Goal: Information Seeking & Learning: Learn about a topic

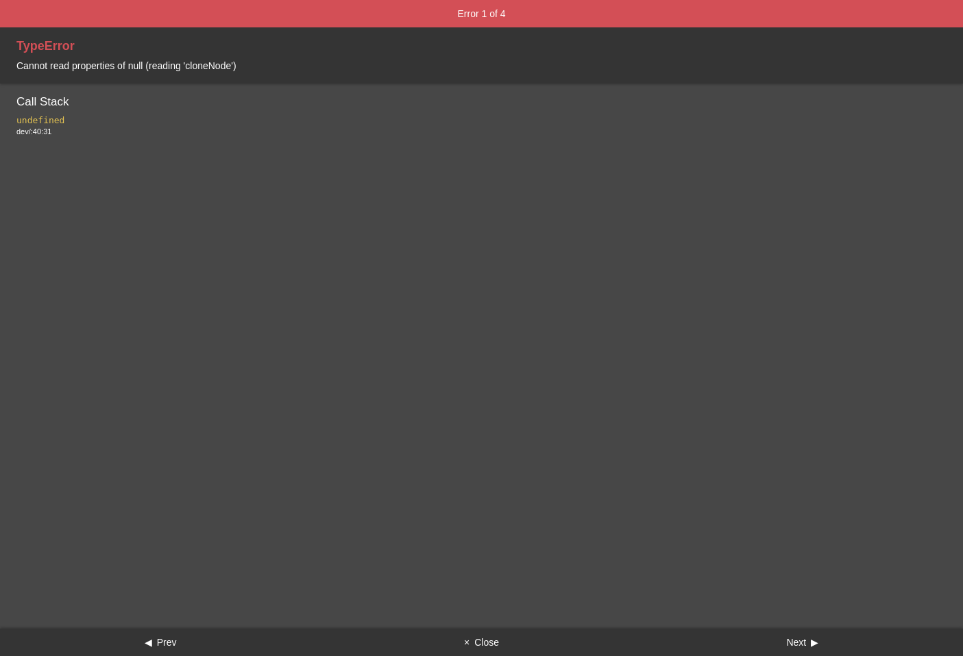
click at [497, 634] on button "× Close" at bounding box center [481, 642] width 321 height 27
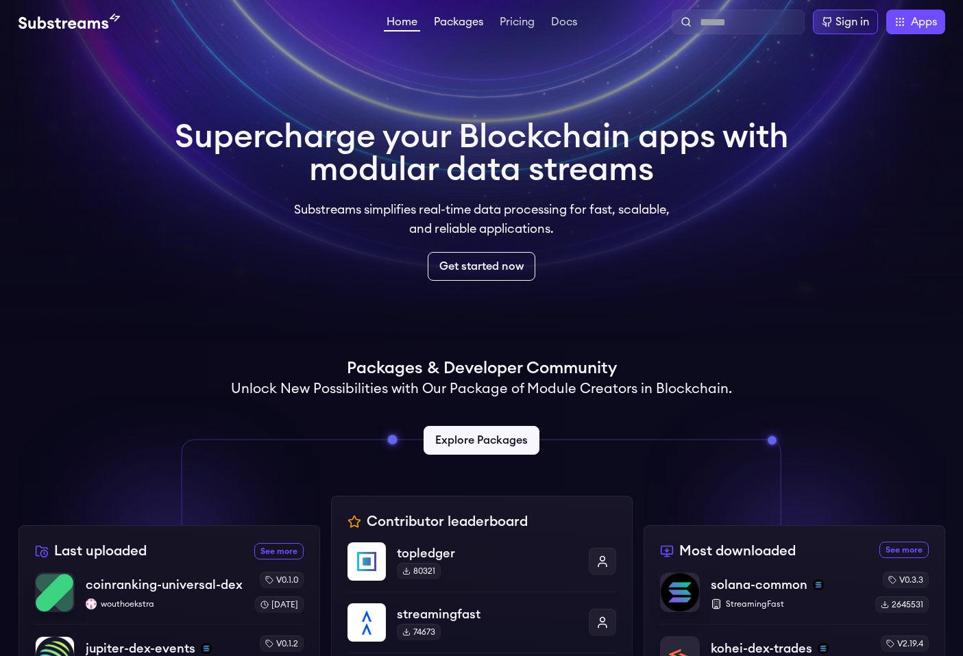
click at [467, 20] on link "Packages" at bounding box center [458, 23] width 55 height 14
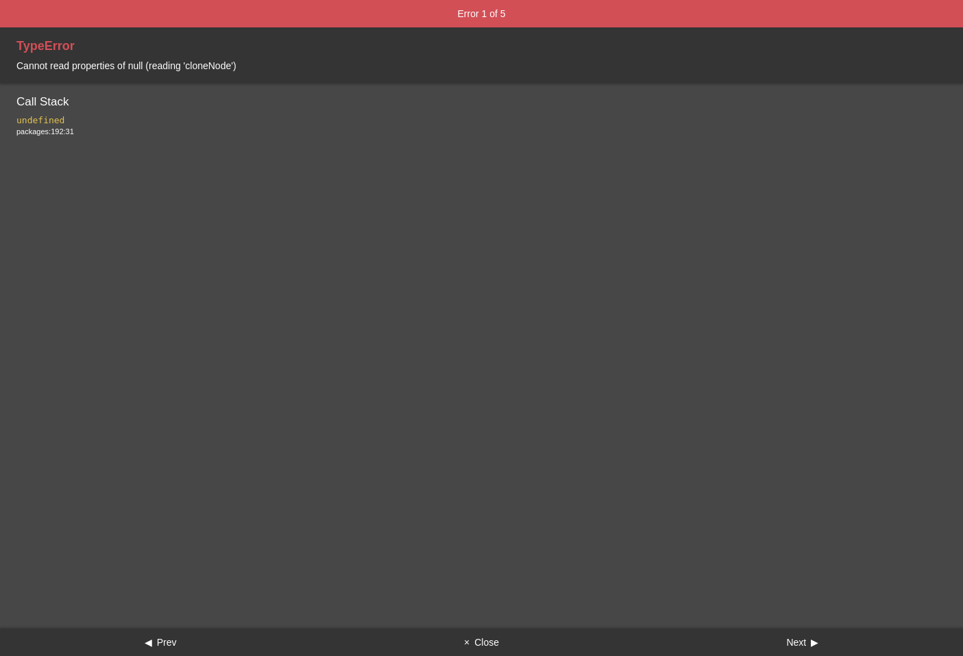
click at [472, 645] on button "× Close" at bounding box center [481, 642] width 321 height 27
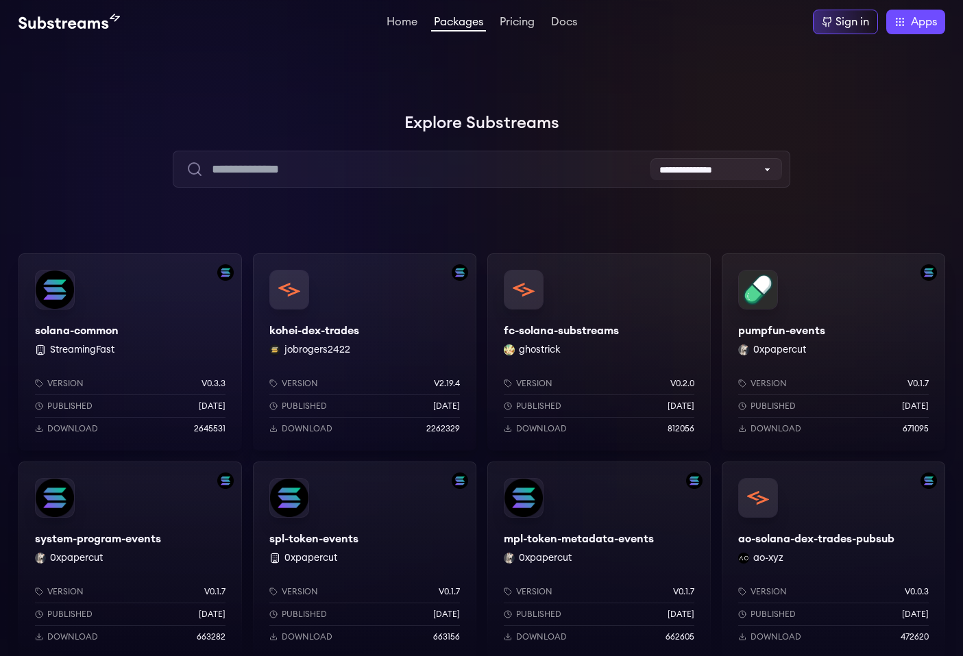
click at [131, 322] on div "solana-common StreamingFast Version v0.3.3 Published [DATE] Download 2645531" at bounding box center [129, 351] width 223 height 197
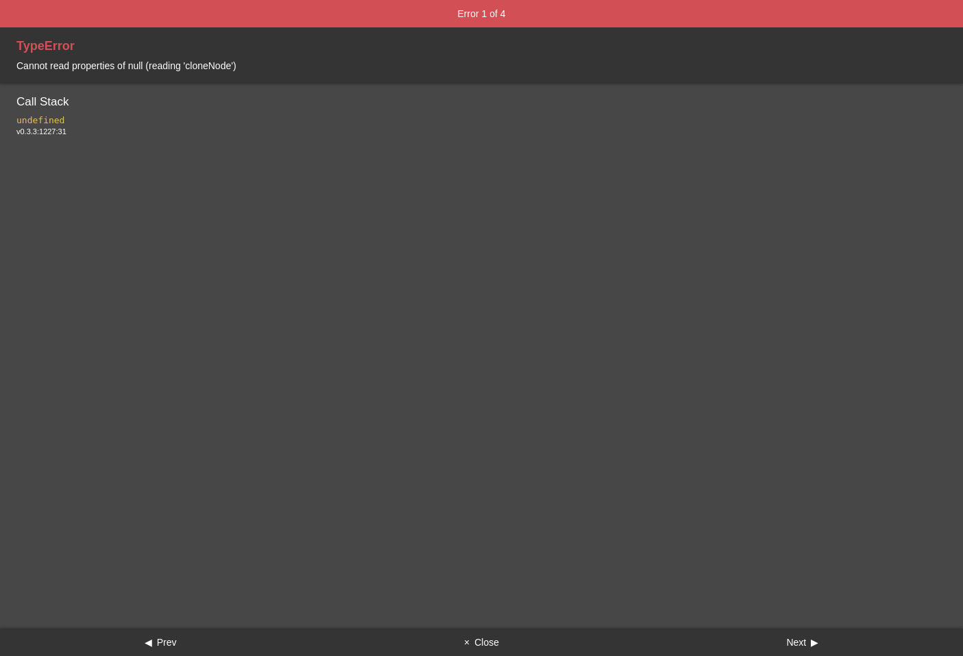
click at [490, 642] on button "× Close" at bounding box center [481, 642] width 321 height 27
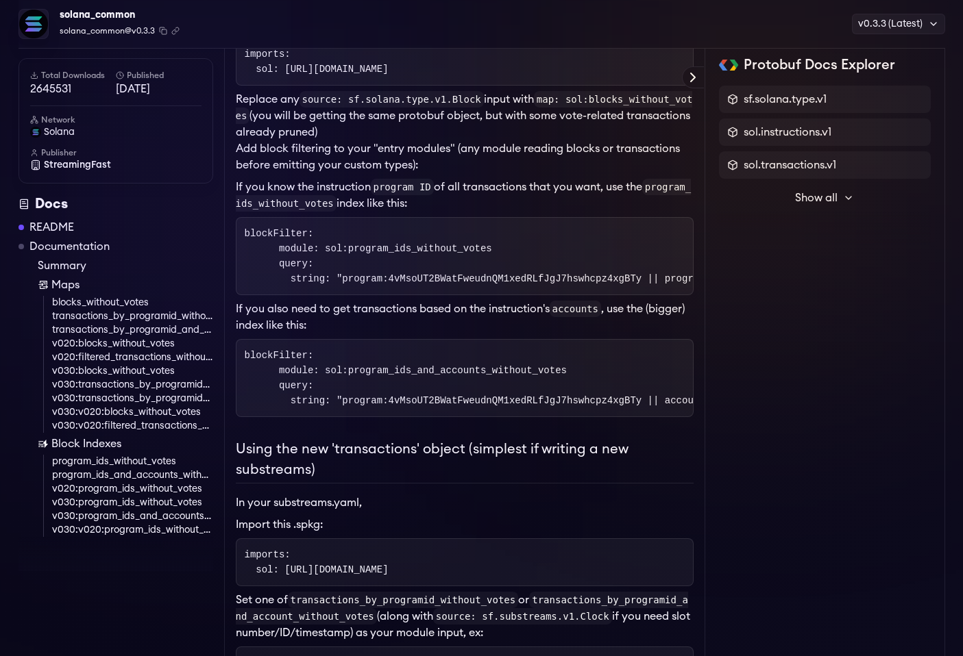
scroll to position [405, 0]
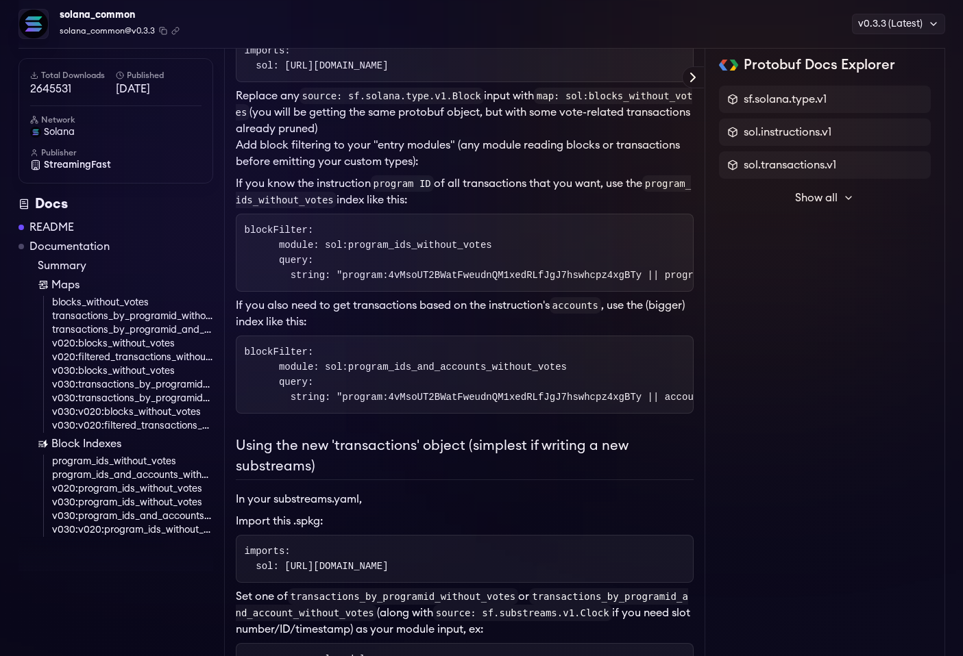
click at [139, 317] on link "transactions_by_programid_without_votes" at bounding box center [132, 317] width 161 height 14
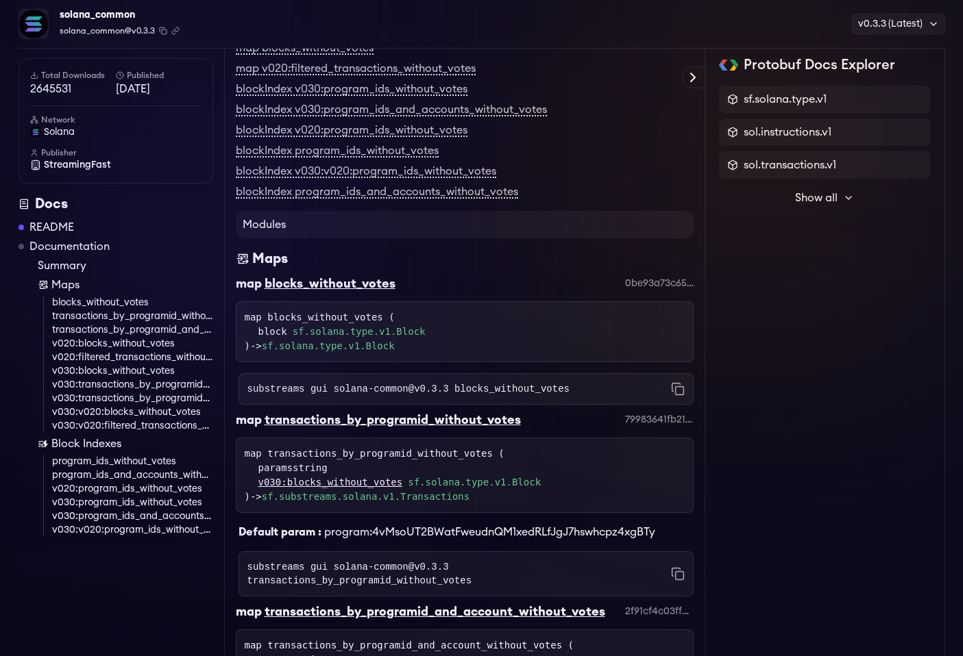
click at [140, 348] on link "v020:blocks_without_votes" at bounding box center [132, 344] width 161 height 14
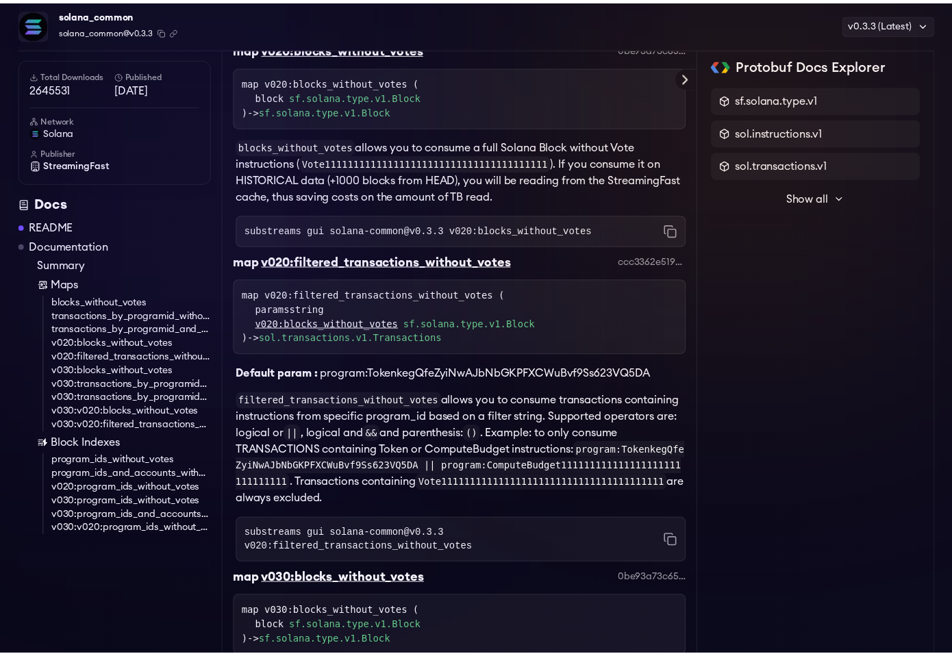
scroll to position [3119, 0]
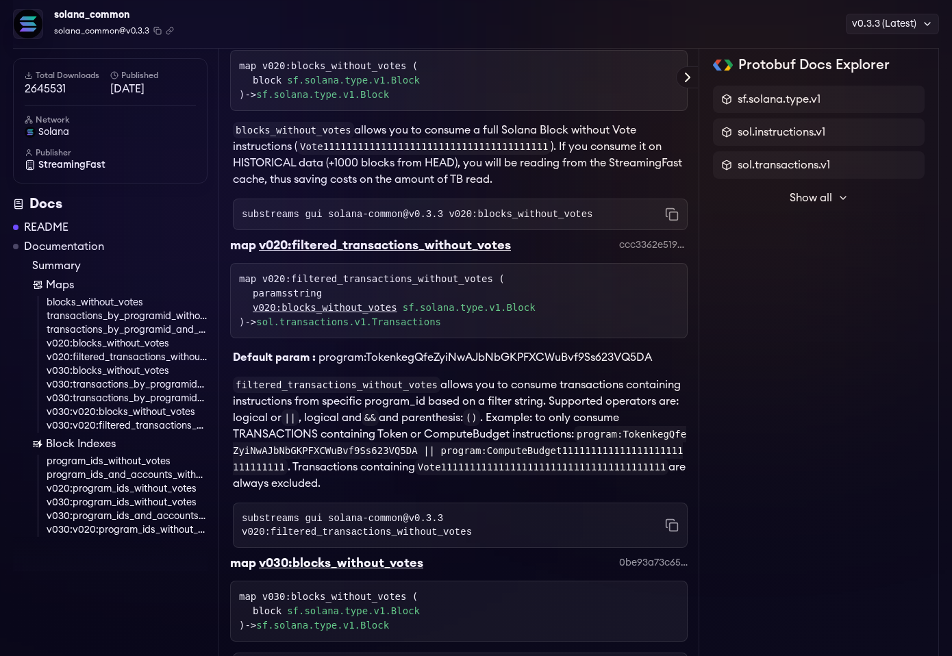
click at [522, 155] on code "Vote111111111111111111111111111111111111111" at bounding box center [423, 146] width 253 height 16
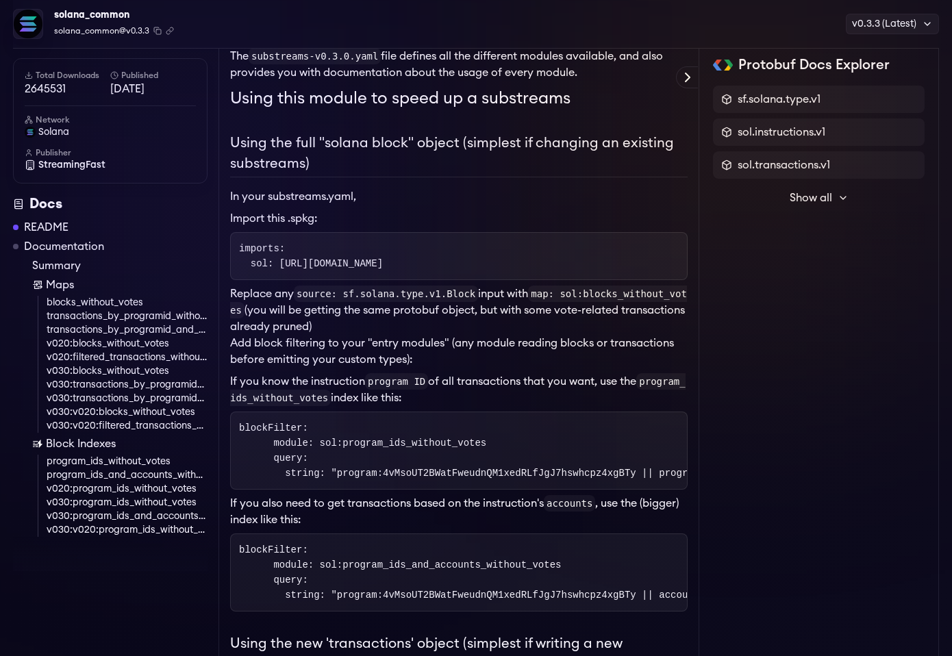
scroll to position [0, 0]
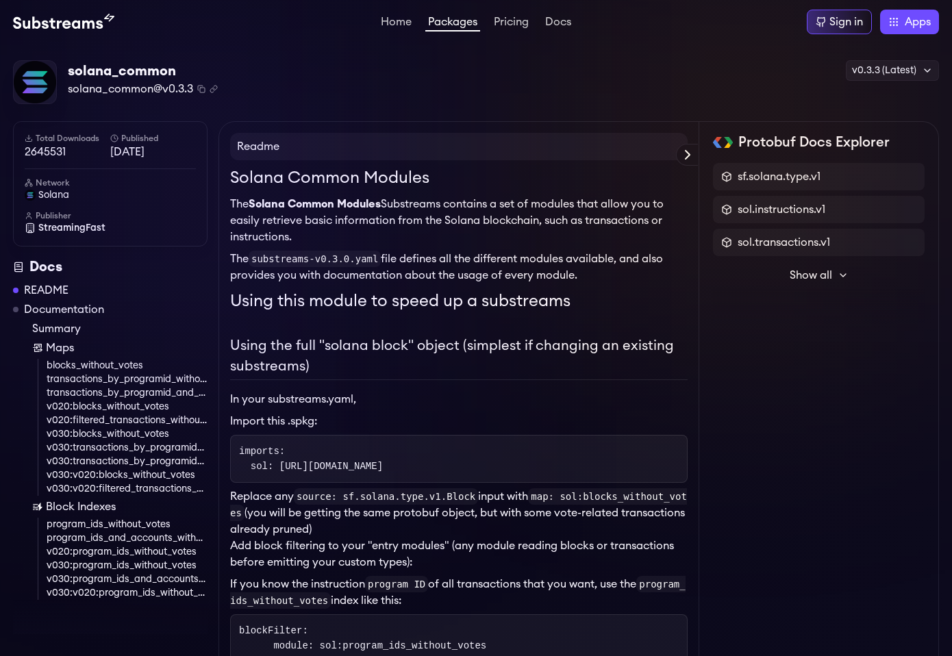
click at [78, 34] on div "Home Packages Pricing Docs Home Packages Pricing Docs Sign in Apps Subgraph Stu…" at bounding box center [476, 22] width 952 height 44
click at [69, 25] on img at bounding box center [63, 22] width 101 height 16
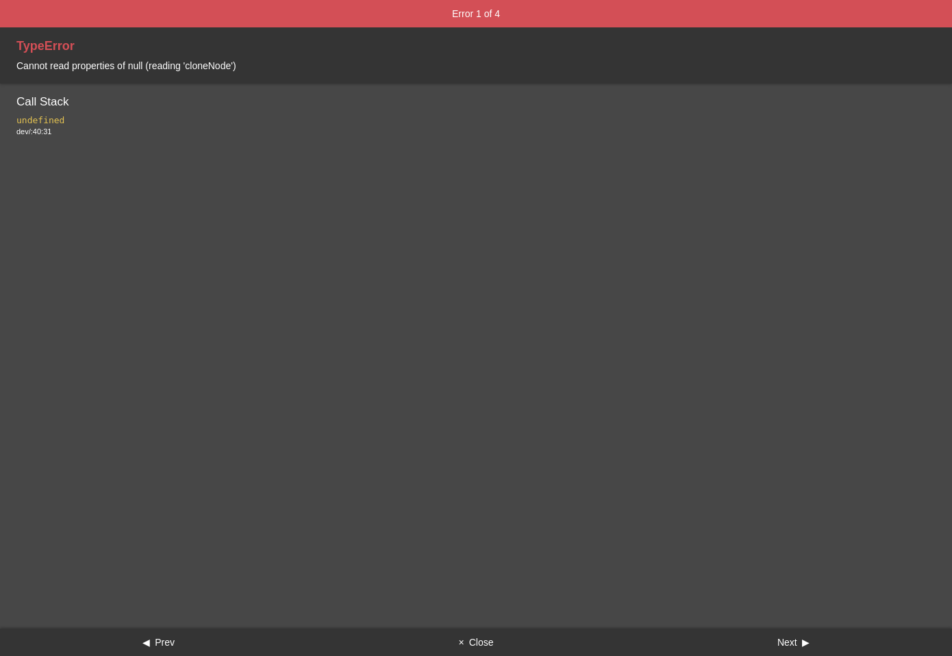
click at [489, 637] on button "× Close" at bounding box center [475, 642] width 317 height 27
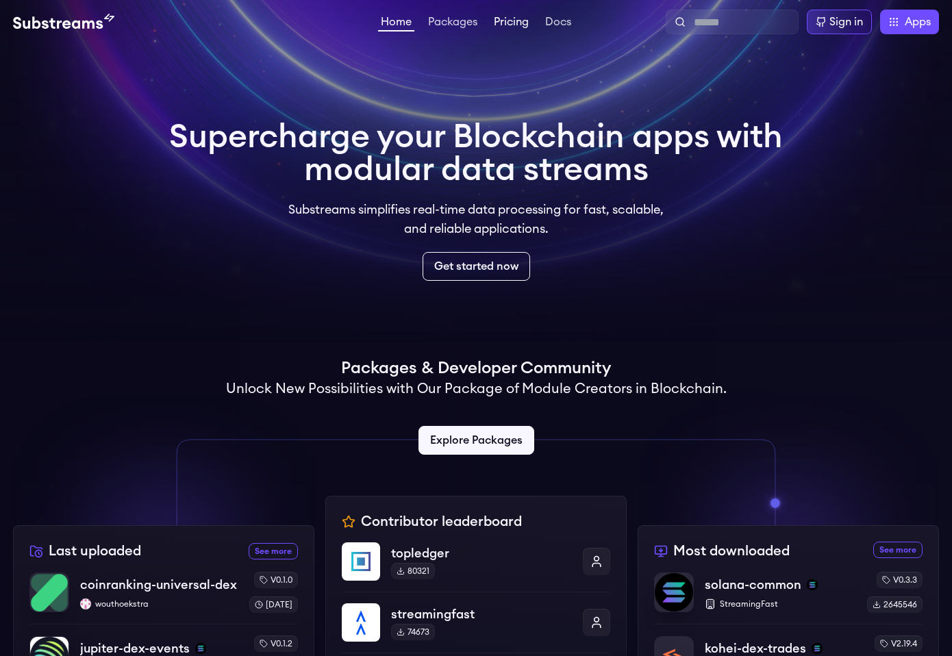
click at [504, 28] on link "Pricing" at bounding box center [511, 23] width 40 height 14
